Goal: Information Seeking & Learning: Learn about a topic

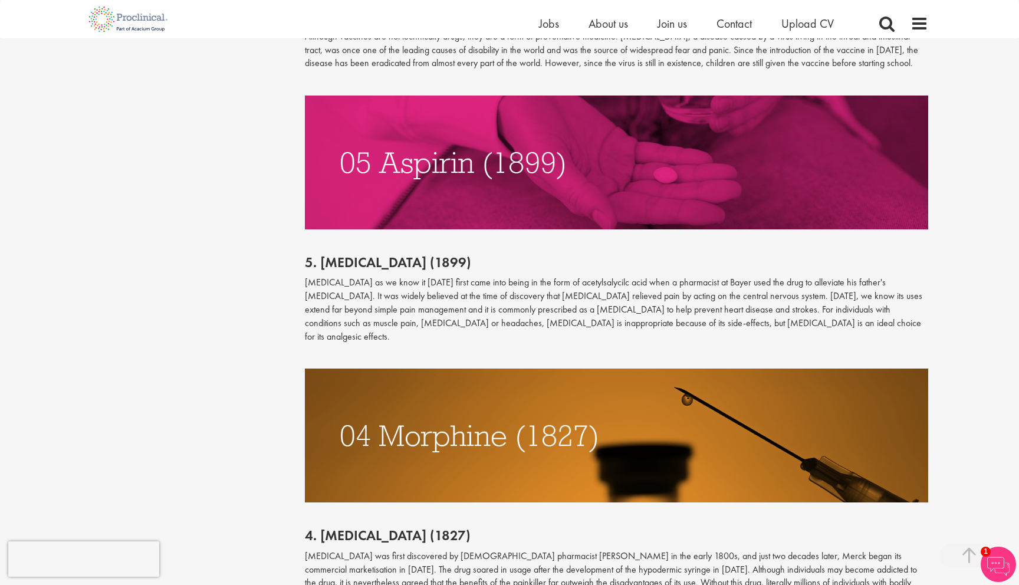
scroll to position [1966, 0]
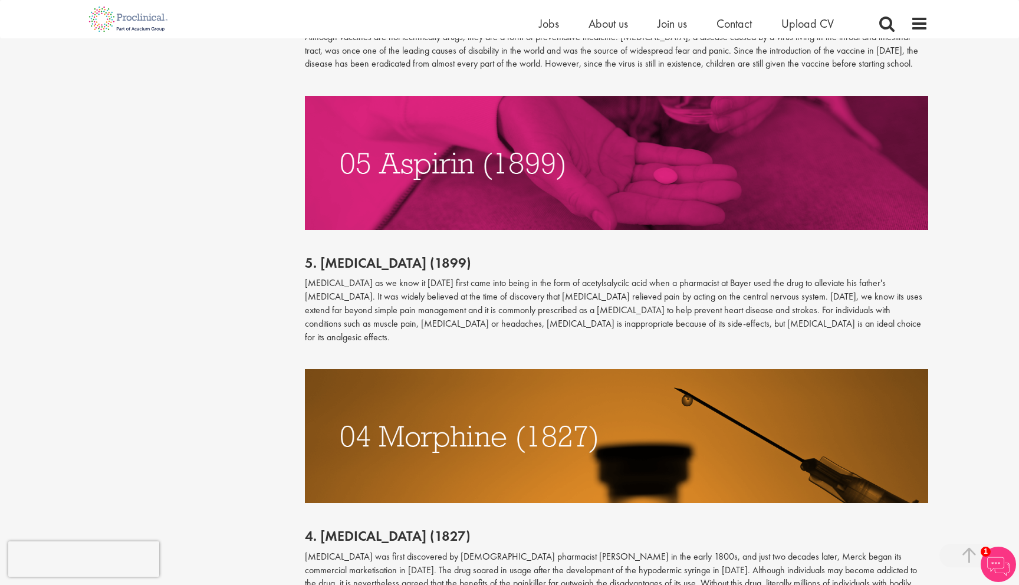
drag, startPoint x: 504, startPoint y: 285, endPoint x: 1018, endPoint y: 4, distance: 586.2
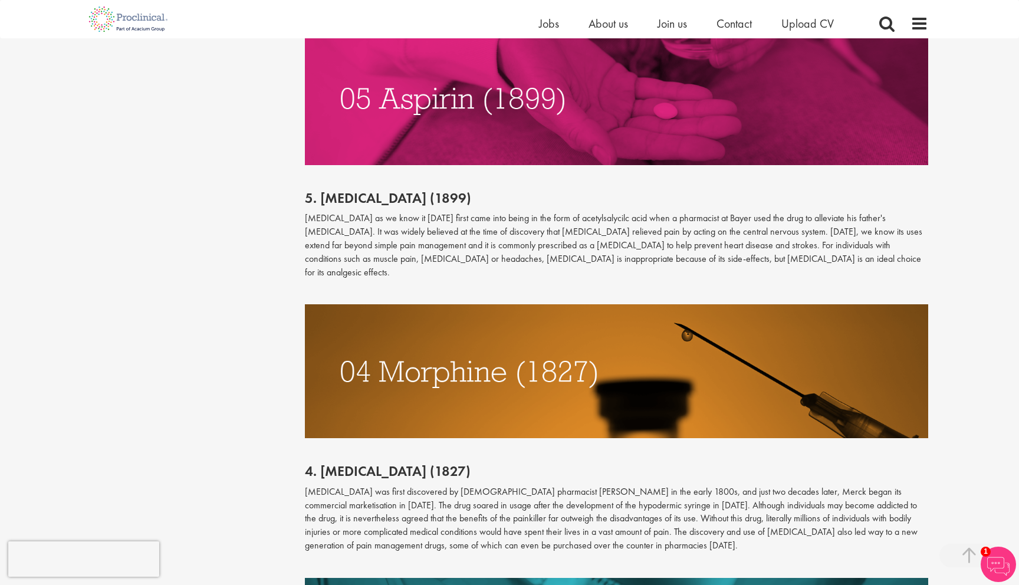
scroll to position [2057, 0]
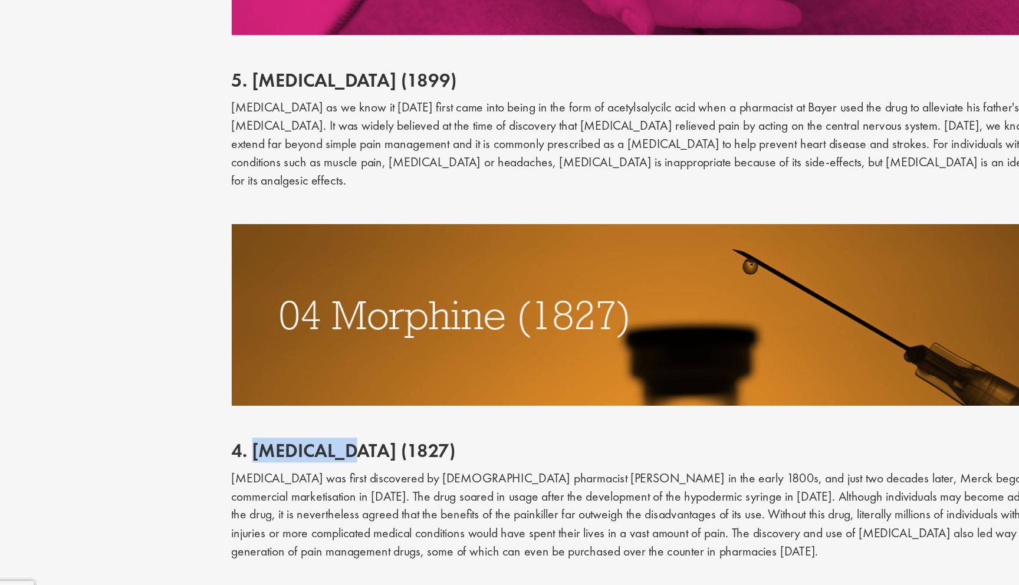
drag, startPoint x: 320, startPoint y: 408, endPoint x: 397, endPoint y: 403, distance: 78.0
click at [397, 437] on h2 "4. [MEDICAL_DATA] (1827)" at bounding box center [617, 444] width 624 height 15
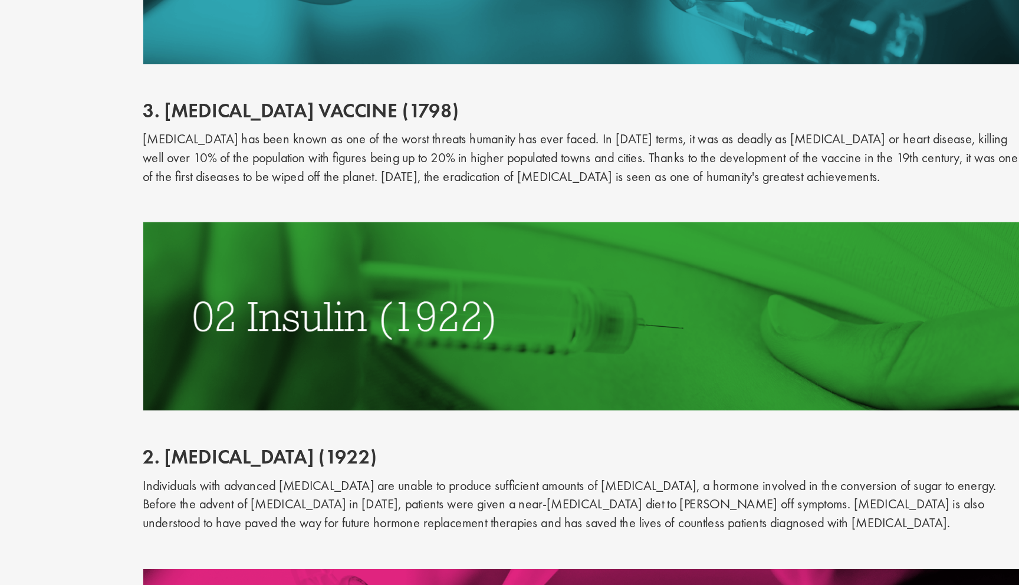
scroll to position [2535, 0]
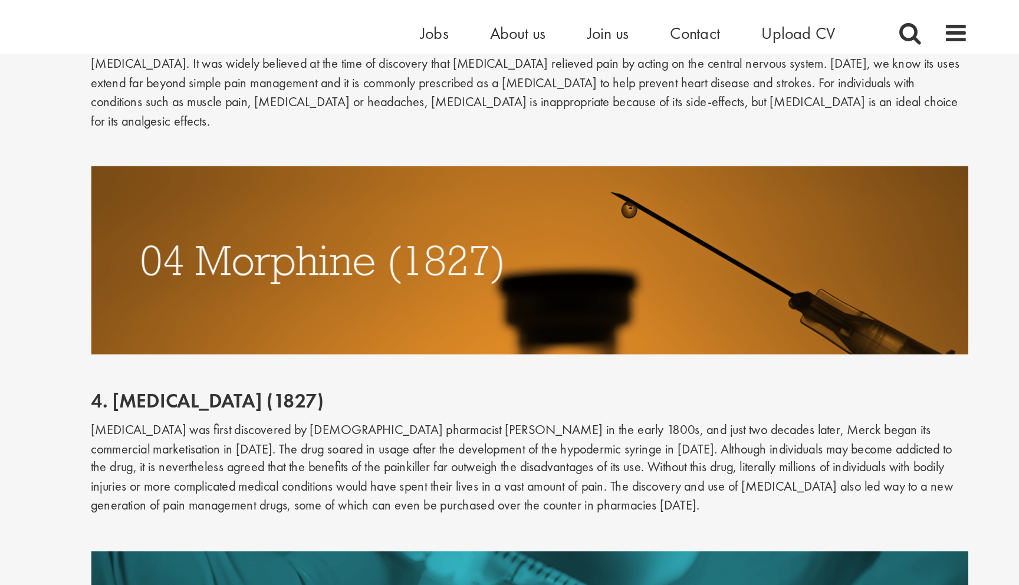
click at [403, 252] on p at bounding box center [617, 259] width 624 height 14
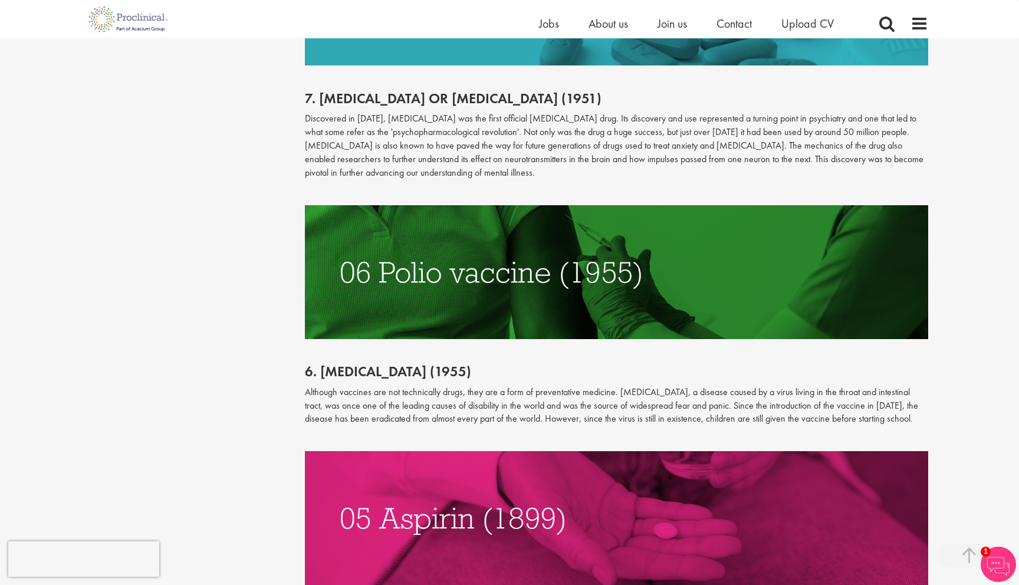
scroll to position [1602, 0]
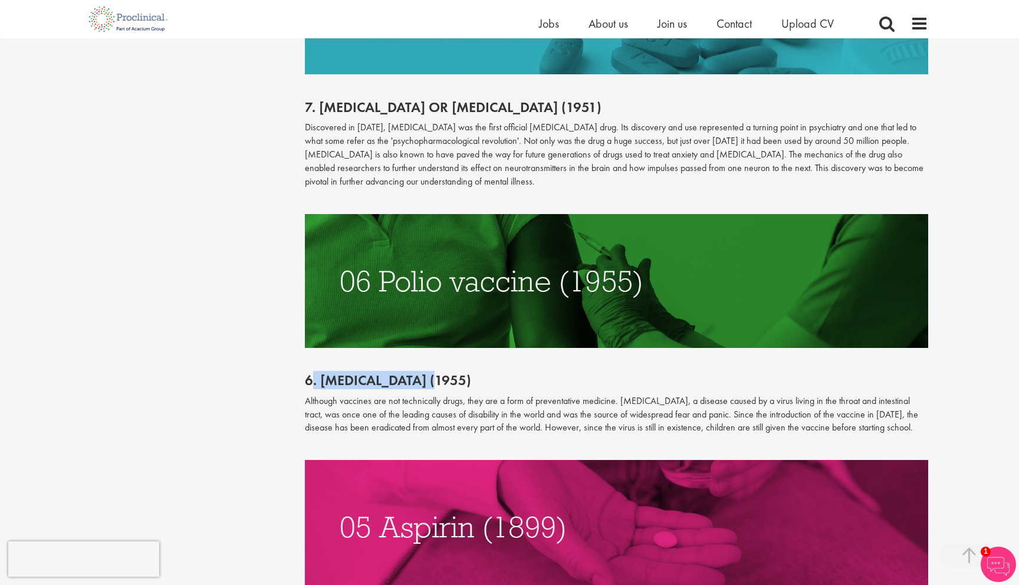
drag, startPoint x: 315, startPoint y: 355, endPoint x: 433, endPoint y: 359, distance: 118.6
click at [433, 373] on h2 "6. [MEDICAL_DATA] (1955)" at bounding box center [617, 380] width 624 height 15
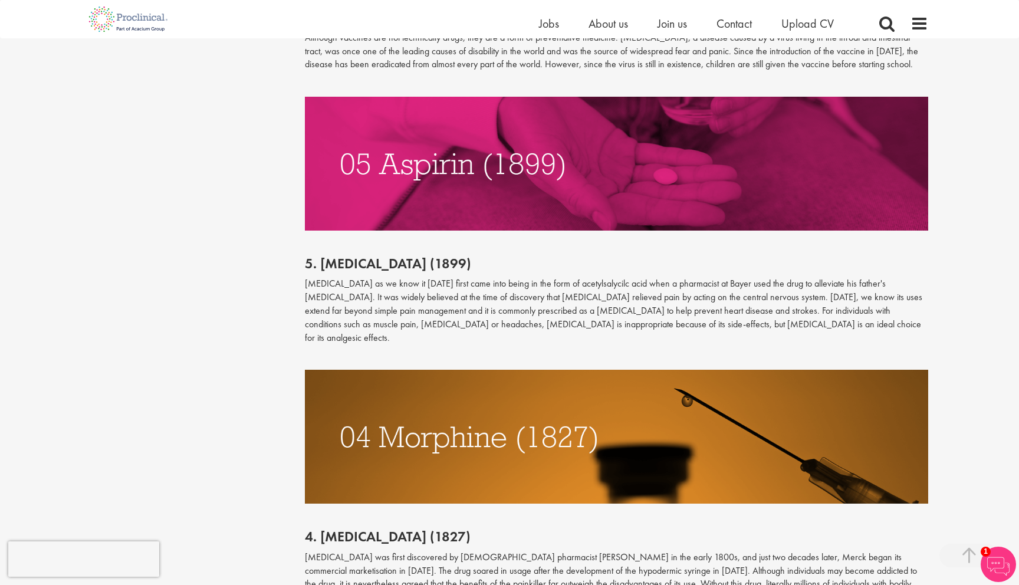
scroll to position [2027, 0]
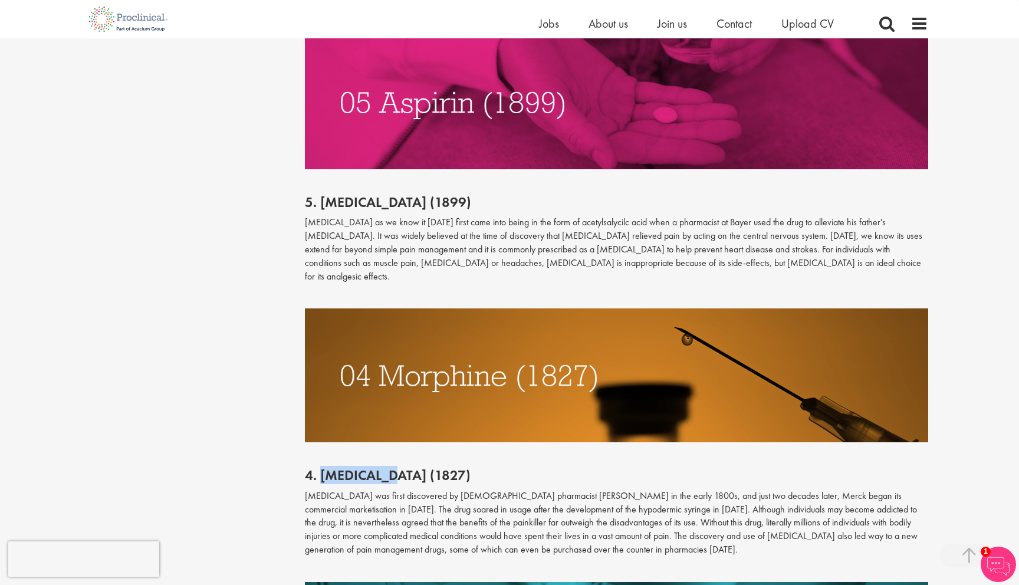
drag, startPoint x: 322, startPoint y: 434, endPoint x: 406, endPoint y: 444, distance: 85.0
click at [399, 467] on h2 "4. [MEDICAL_DATA] (1827)" at bounding box center [617, 474] width 624 height 15
click at [469, 364] on img at bounding box center [617, 375] width 624 height 134
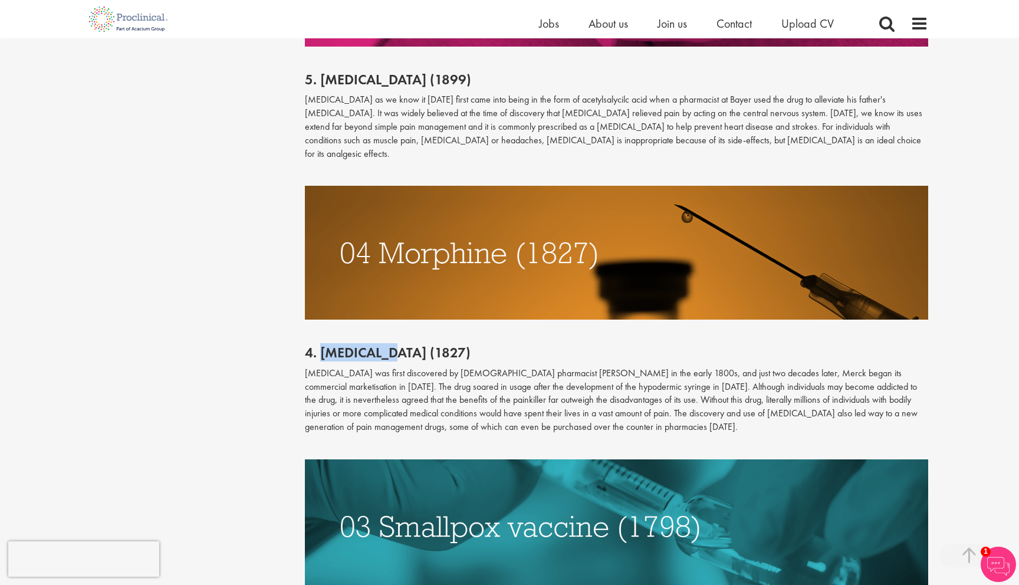
scroll to position [2130, 0]
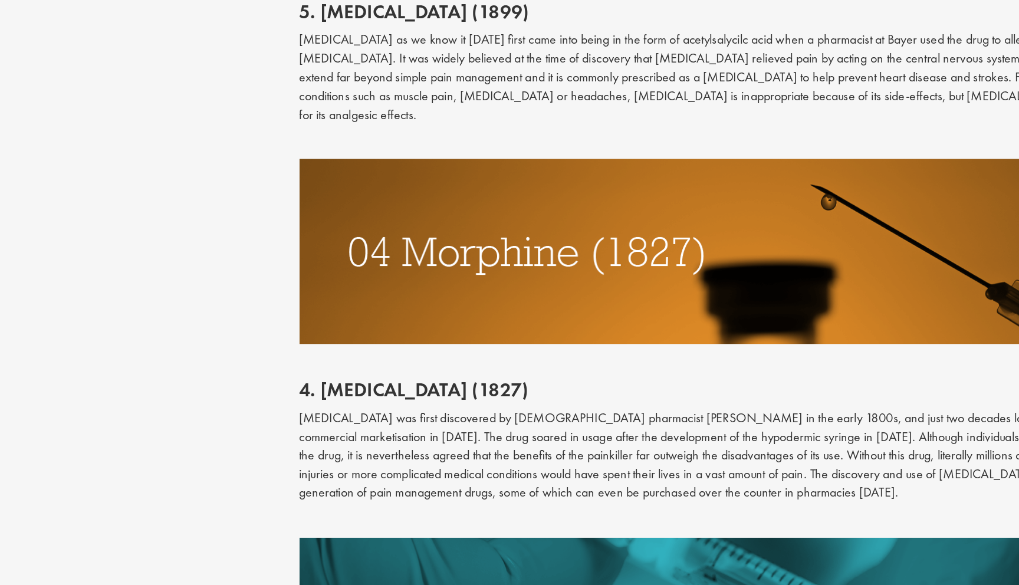
click at [370, 338] on div "4. [MEDICAL_DATA] (1827) [MEDICAL_DATA] was first discovered by [DEMOGRAPHIC_DA…" at bounding box center [616, 407] width 641 height 139
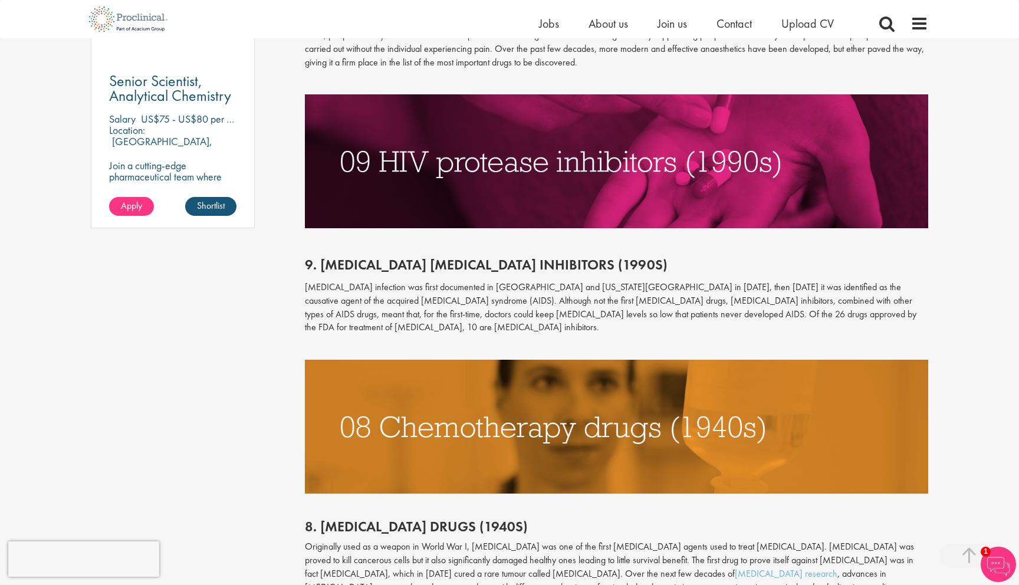
scroll to position [898, 0]
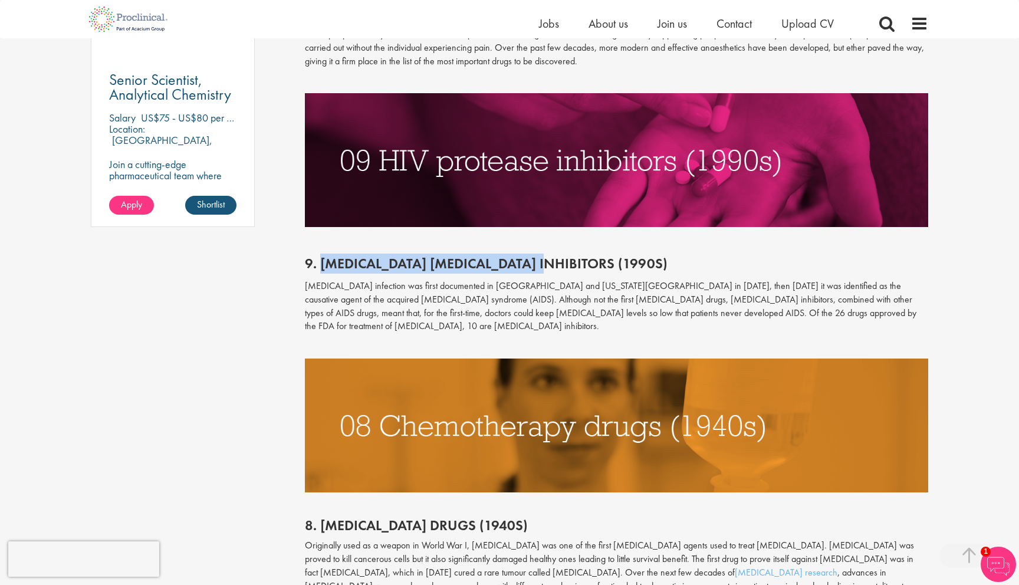
drag, startPoint x: 322, startPoint y: 265, endPoint x: 543, endPoint y: 271, distance: 221.1
click at [543, 271] on p "9. [MEDICAL_DATA] [MEDICAL_DATA] inhibitors (1990s)" at bounding box center [617, 263] width 624 height 20
click at [600, 251] on div "9. [MEDICAL_DATA] [MEDICAL_DATA] inhibitors (1990s) [MEDICAL_DATA] infection wa…" at bounding box center [616, 292] width 641 height 131
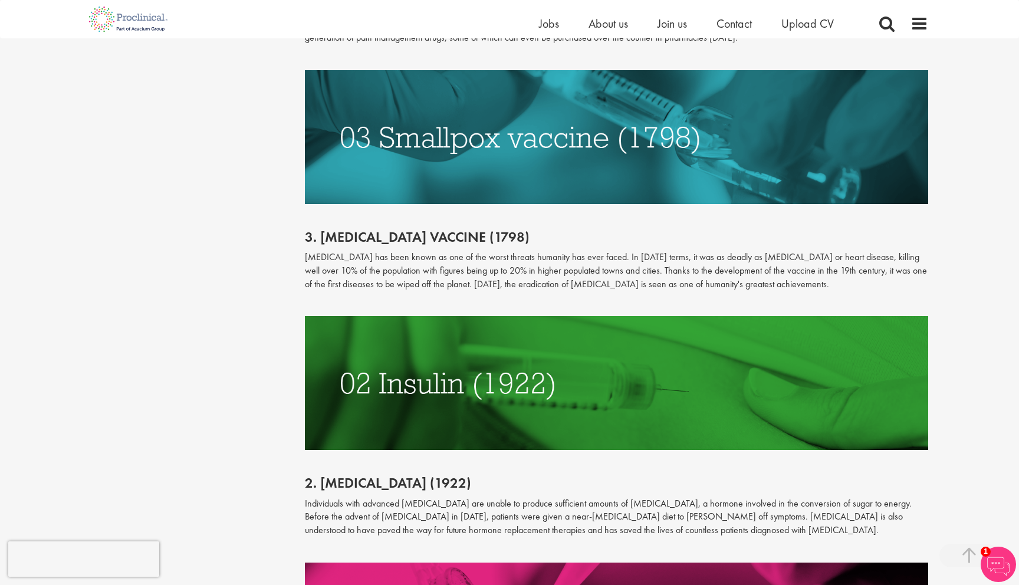
scroll to position [2518, 0]
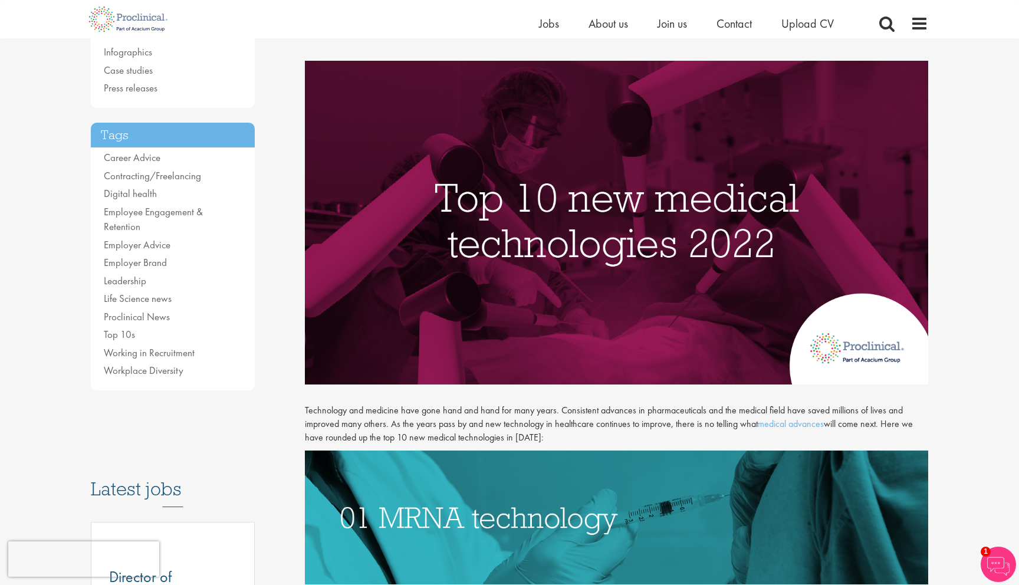
scroll to position [168, 0]
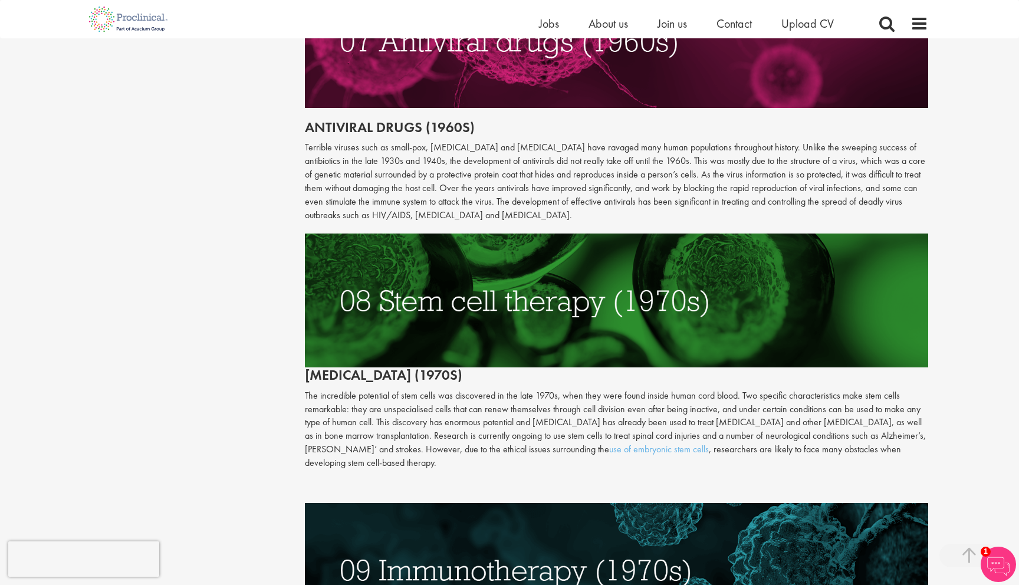
scroll to position [2498, 0]
